Goal: Task Accomplishment & Management: Manage account settings

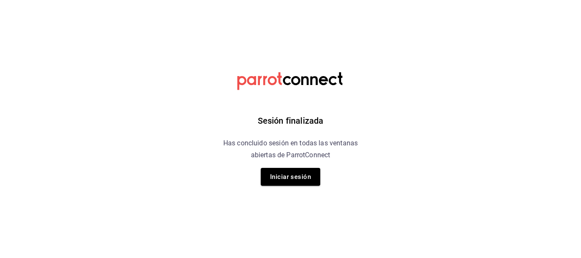
click at [289, 167] on div "Sesión finalizada Has concluido sesión en todas las ventanas abiertas de Parrot…" at bounding box center [290, 129] width 215 height 258
click at [288, 178] on button "Iniciar sesión" at bounding box center [291, 177] width 60 height 18
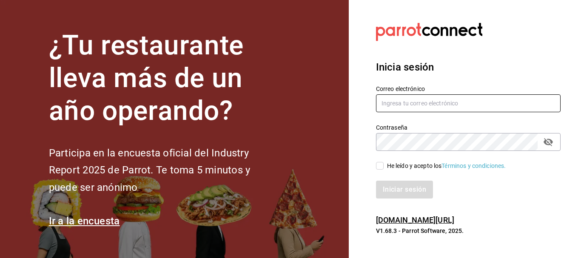
click at [412, 105] on input "text" at bounding box center [468, 103] width 185 height 18
type input "karlatogo111@gmail.com"
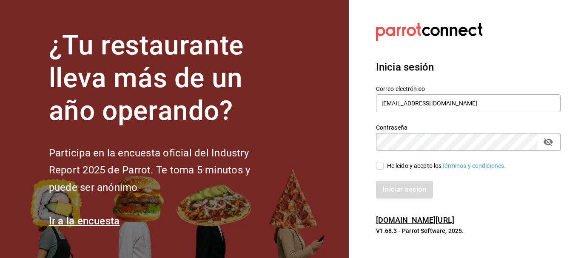
click at [380, 166] on input "He leído y acepto los Términos y condiciones." at bounding box center [380, 166] width 8 height 8
checkbox input "true"
click at [390, 197] on button "Iniciar sesión" at bounding box center [405, 190] width 58 height 18
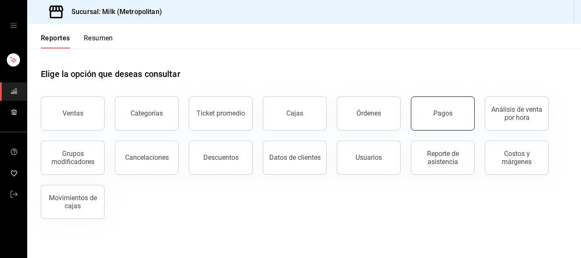
click at [426, 111] on button "Pagos" at bounding box center [443, 114] width 64 height 34
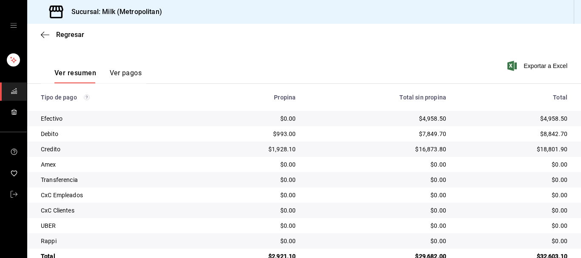
scroll to position [133, 0]
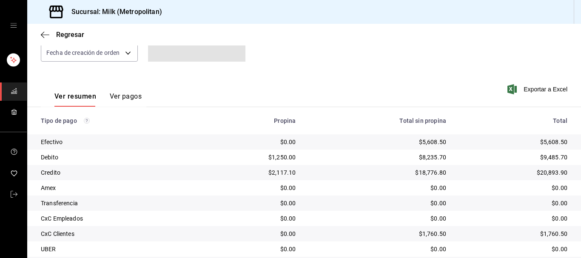
scroll to position [133, 0]
